Goal: Transaction & Acquisition: Download file/media

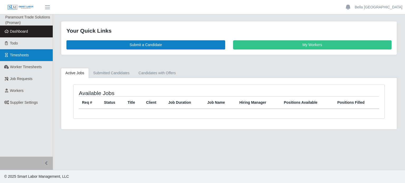
click at [21, 56] on span "Timesheets" at bounding box center [19, 55] width 19 height 4
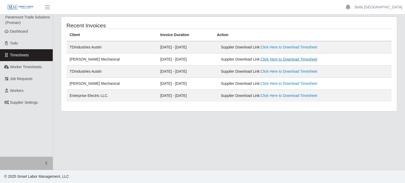
click at [287, 58] on link "Click Here to Download Timesheet" at bounding box center [288, 59] width 57 height 4
click at [289, 46] on link "Click Here to Download Timesheet" at bounding box center [288, 47] width 57 height 4
click at [388, 7] on link "Bella Poland" at bounding box center [378, 7] width 48 height 6
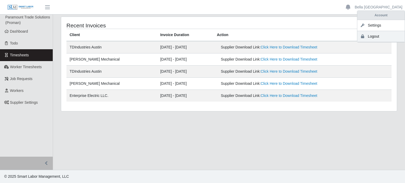
click at [387, 35] on link "Logout" at bounding box center [380, 36] width 47 height 11
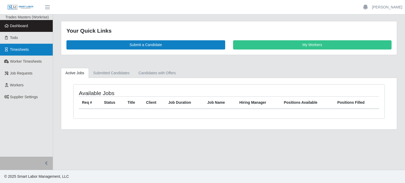
click at [27, 52] on span "Timesheets" at bounding box center [19, 49] width 19 height 4
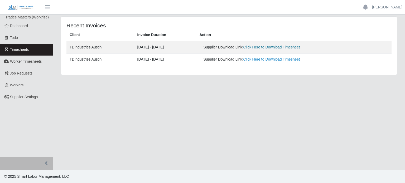
click at [286, 46] on link "Click Here to Download Timesheet" at bounding box center [271, 47] width 57 height 4
